Goal: Transaction & Acquisition: Book appointment/travel/reservation

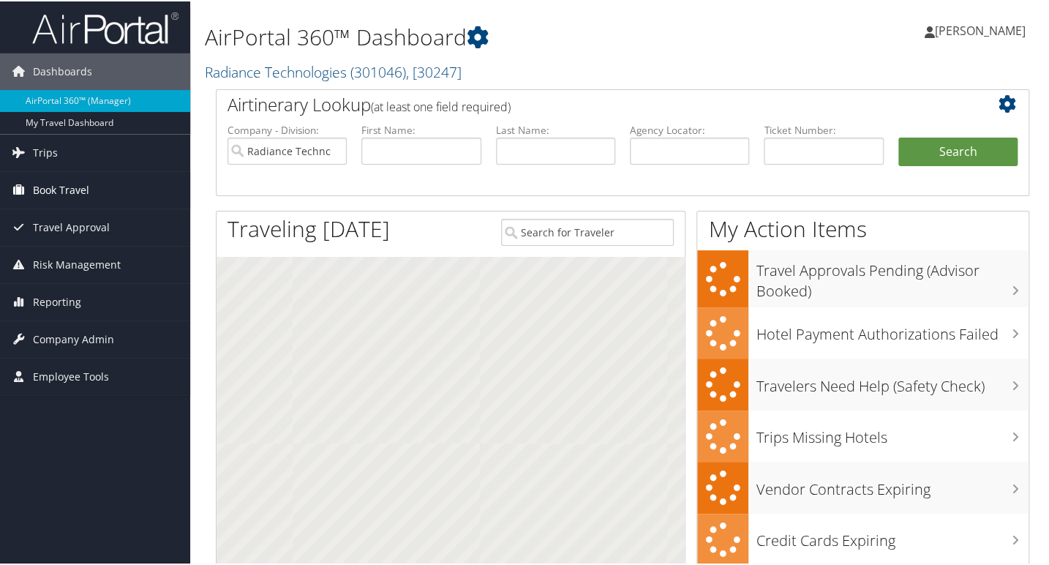
click at [83, 201] on span "Book Travel" at bounding box center [61, 189] width 56 height 37
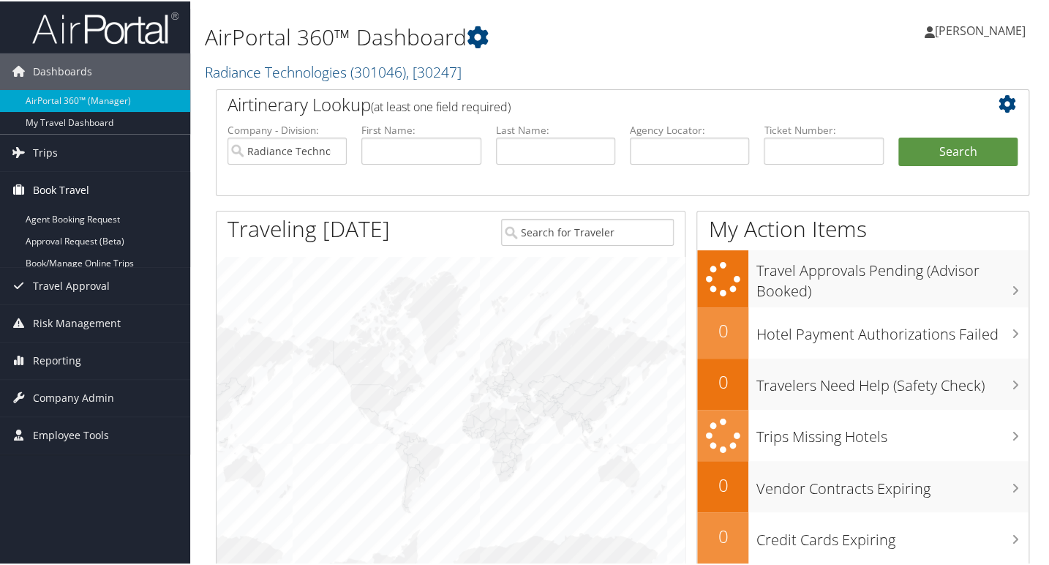
click at [83, 201] on span "Book Travel" at bounding box center [61, 189] width 56 height 37
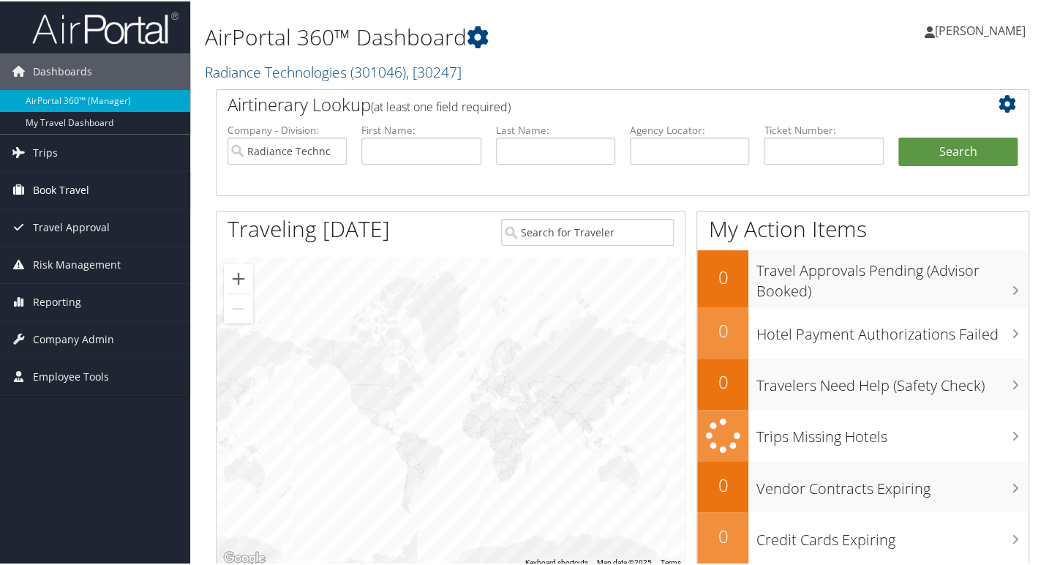
click at [83, 196] on span "Book Travel" at bounding box center [61, 189] width 56 height 37
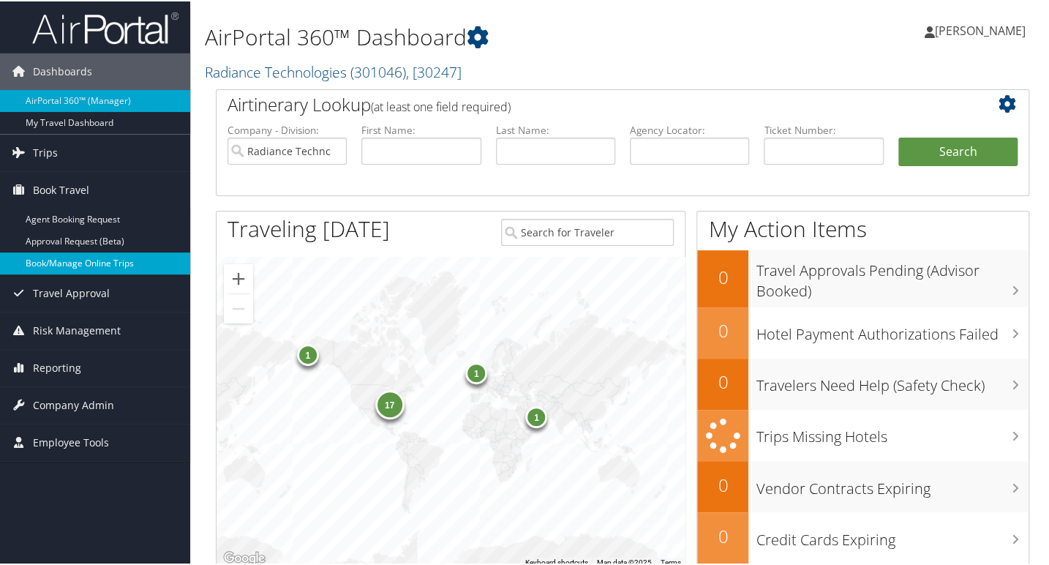
click at [98, 256] on link "Book/Manage Online Trips" at bounding box center [95, 262] width 190 height 22
